Goal: Task Accomplishment & Management: Use online tool/utility

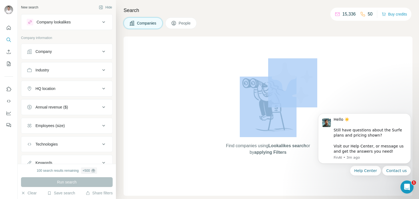
drag, startPoint x: 134, startPoint y: 124, endPoint x: 141, endPoint y: 56, distance: 68.1
click at [141, 56] on div "Find companies using Lookalikes search or by applying Filters" at bounding box center [268, 116] width 289 height 159
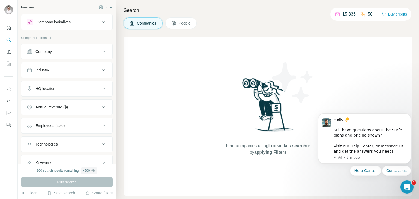
click at [148, 27] on button "Companies" at bounding box center [143, 22] width 39 height 11
click at [186, 19] on button "People" at bounding box center [181, 22] width 32 height 11
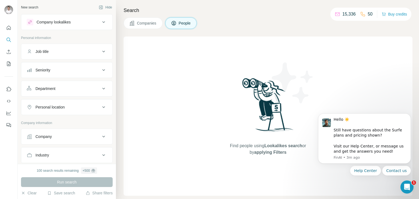
click at [152, 17] on button "Companies" at bounding box center [143, 22] width 39 height 11
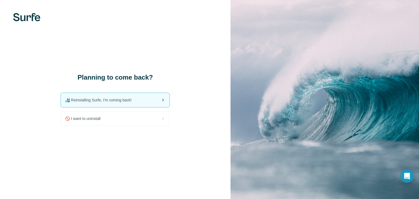
click at [159, 98] on div "🏄🏻‍♂️ Reinstalling Surfe, I'm coming back!" at bounding box center [115, 100] width 109 height 14
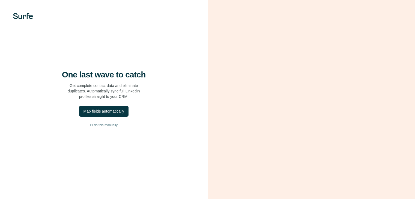
drag, startPoint x: 0, startPoint y: 0, endPoint x: 180, endPoint y: 75, distance: 195.1
click at [180, 75] on div "One last wave to catch Get complete contact data and eliminate duplicates. Auto…" at bounding box center [104, 99] width 208 height 199
click at [98, 128] on span "I’ll do this manually" at bounding box center [104, 125] width 28 height 5
